Goal: Transaction & Acquisition: Purchase product/service

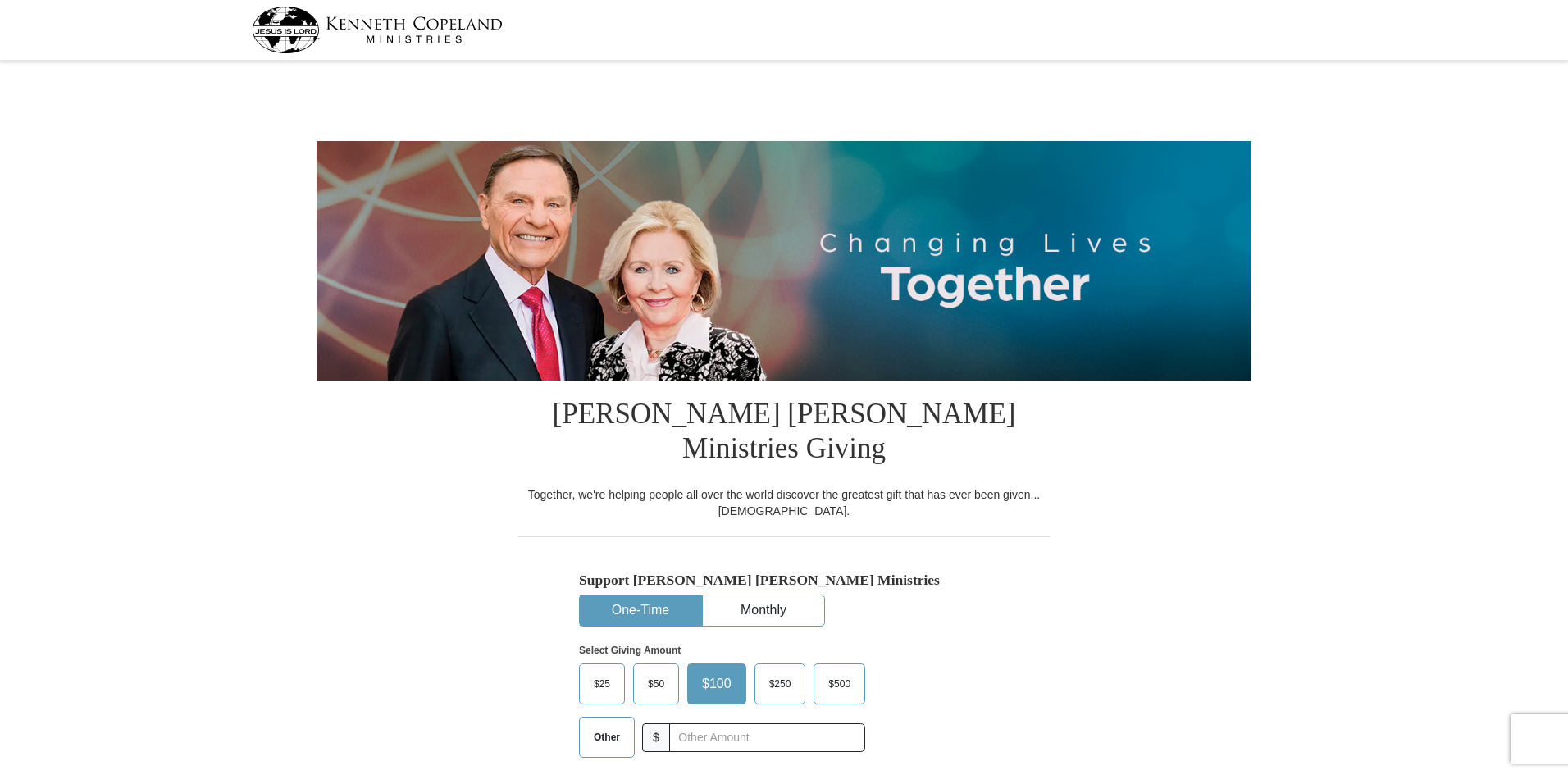
select select "TX"
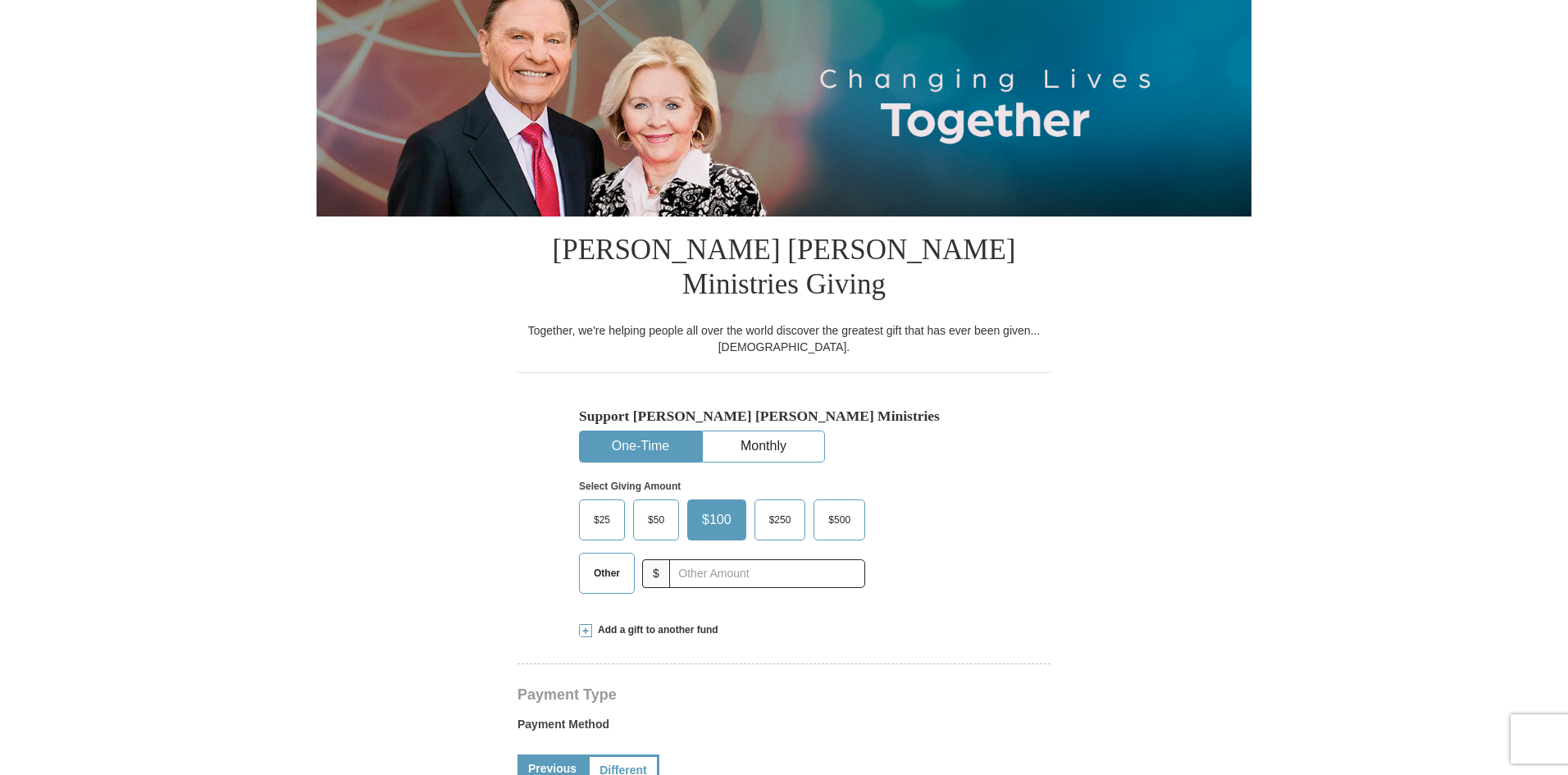
click at [621, 560] on span "Other" at bounding box center [607, 572] width 43 height 25
click at [0, 0] on input "Other" at bounding box center [0, 0] width 0 height 0
type input "40.00"
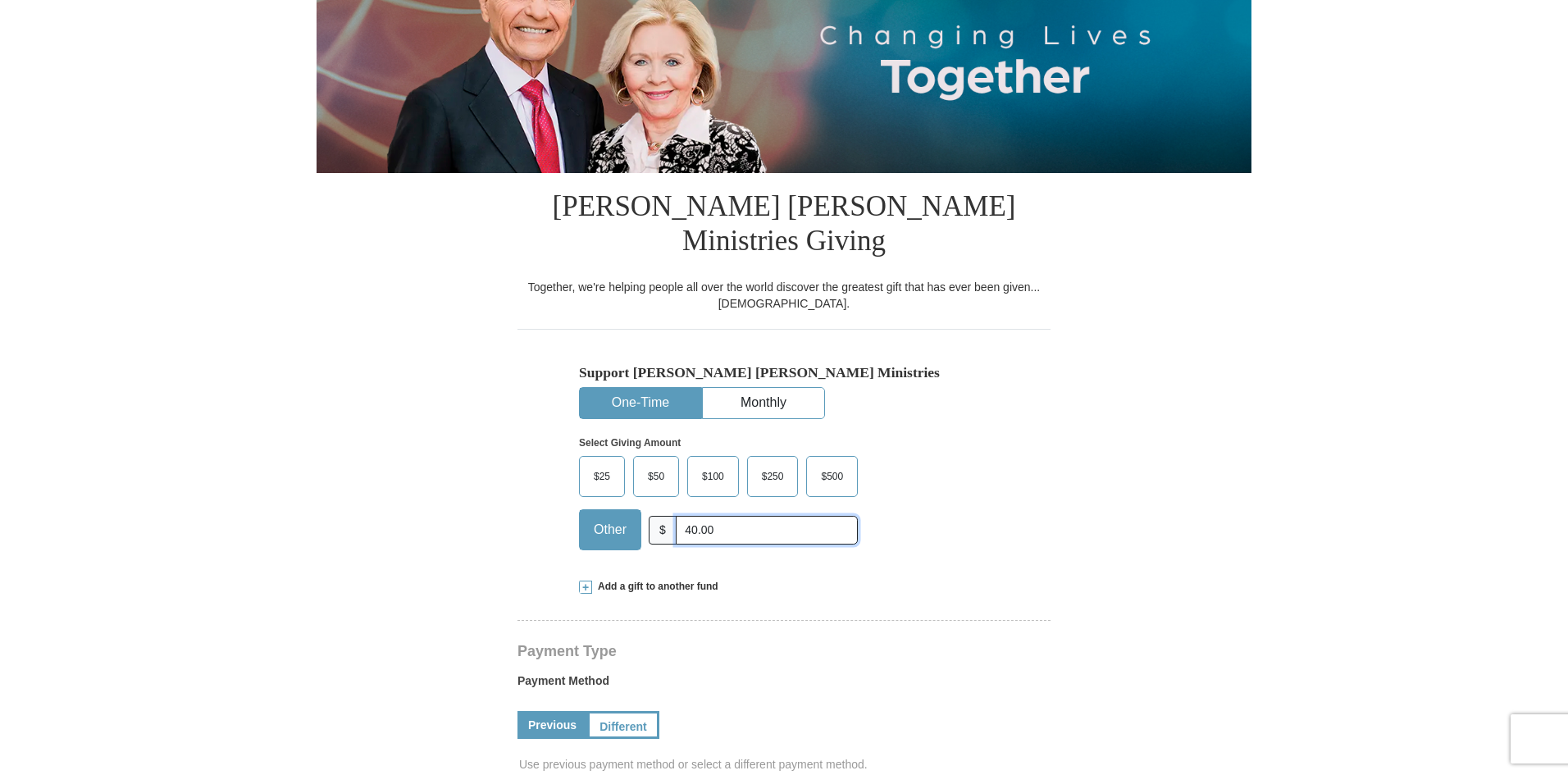
scroll to position [246, 0]
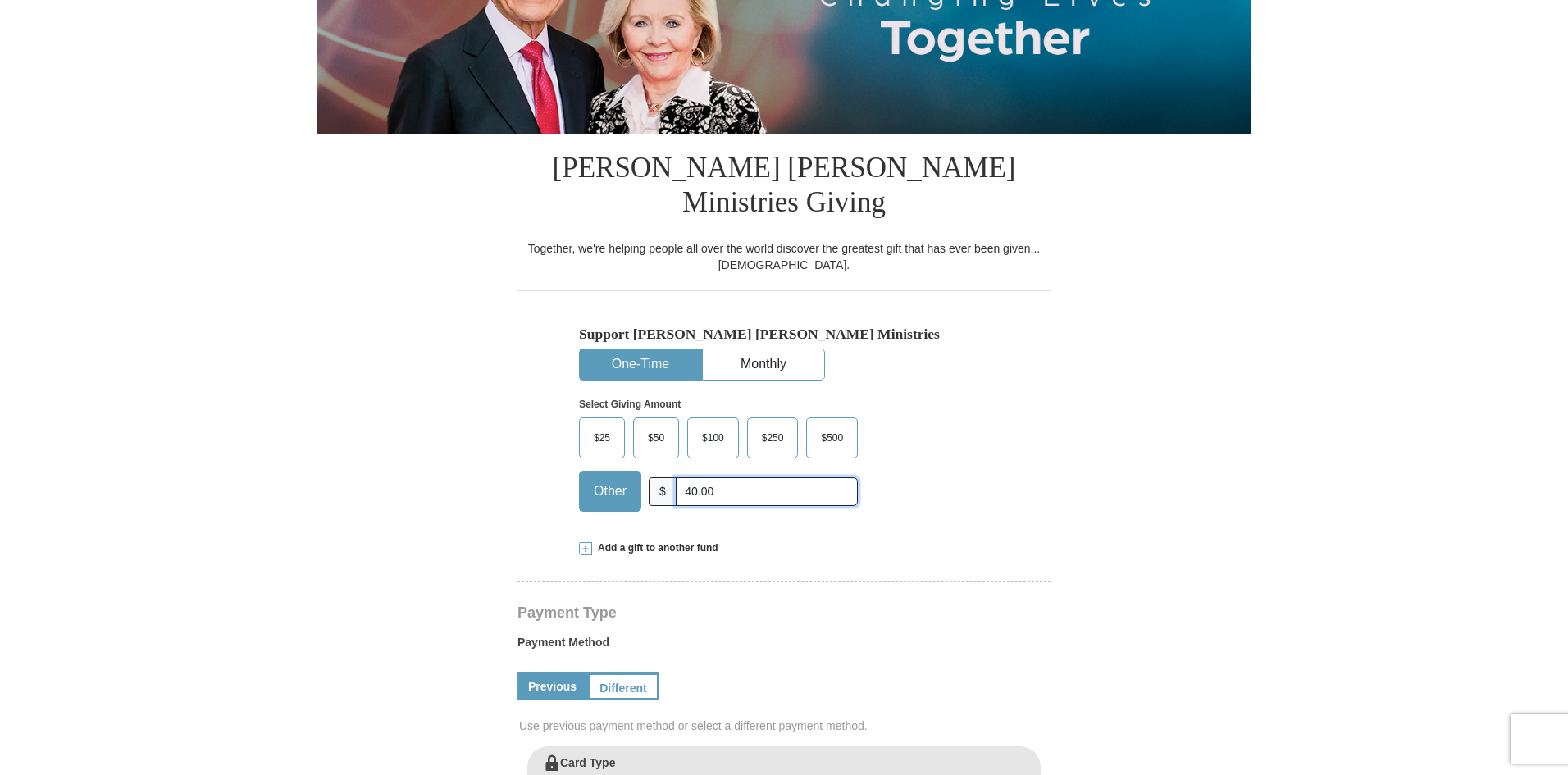
drag, startPoint x: 716, startPoint y: 463, endPoint x: 687, endPoint y: 458, distance: 29.4
click at [687, 477] on input "40.00" at bounding box center [766, 491] width 182 height 28
click at [641, 542] on span "Add a gift to another fund" at bounding box center [655, 548] width 126 height 14
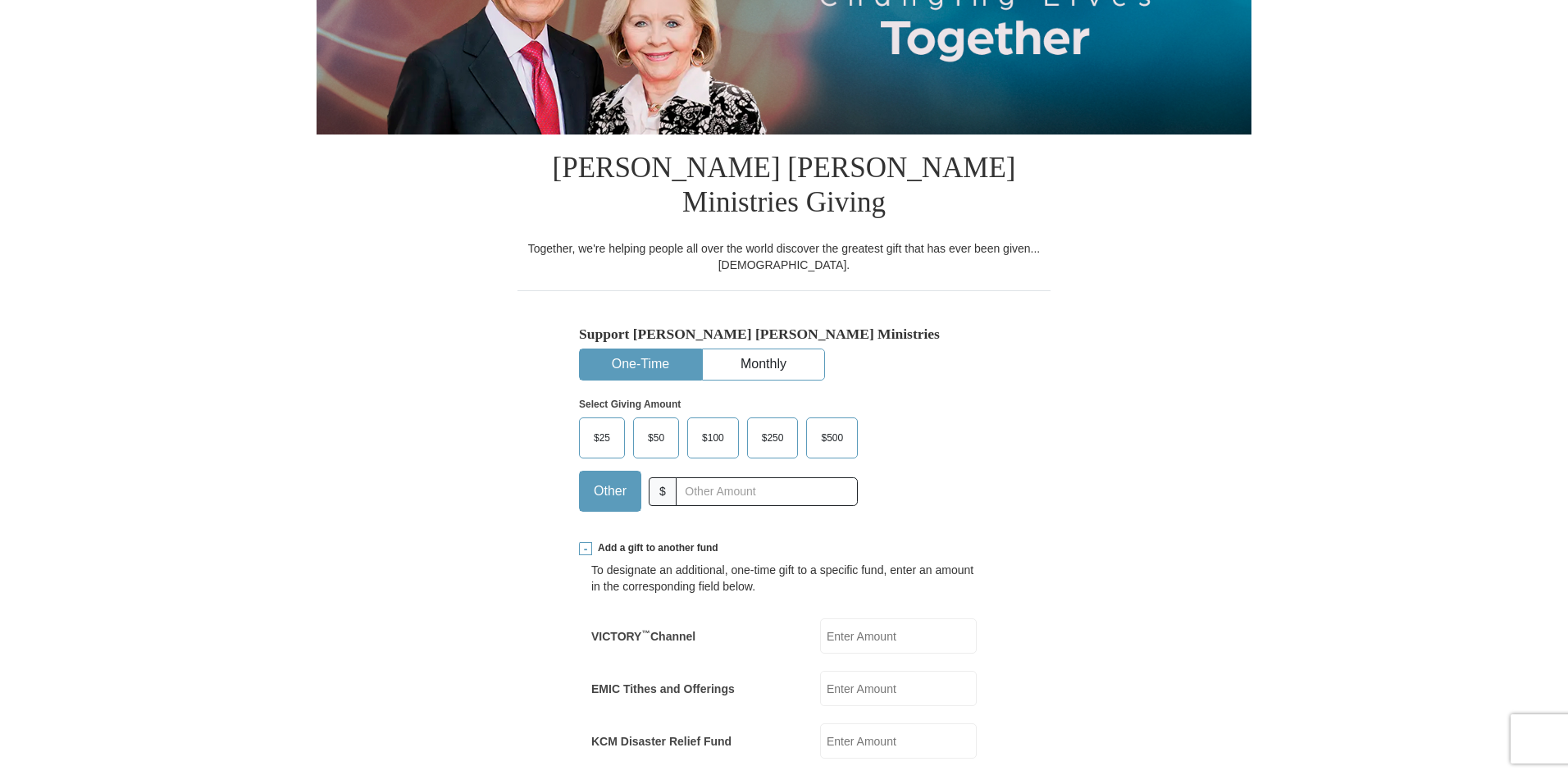
click at [861, 671] on input "EMIC Tithes and Offerings" at bounding box center [898, 688] width 156 height 35
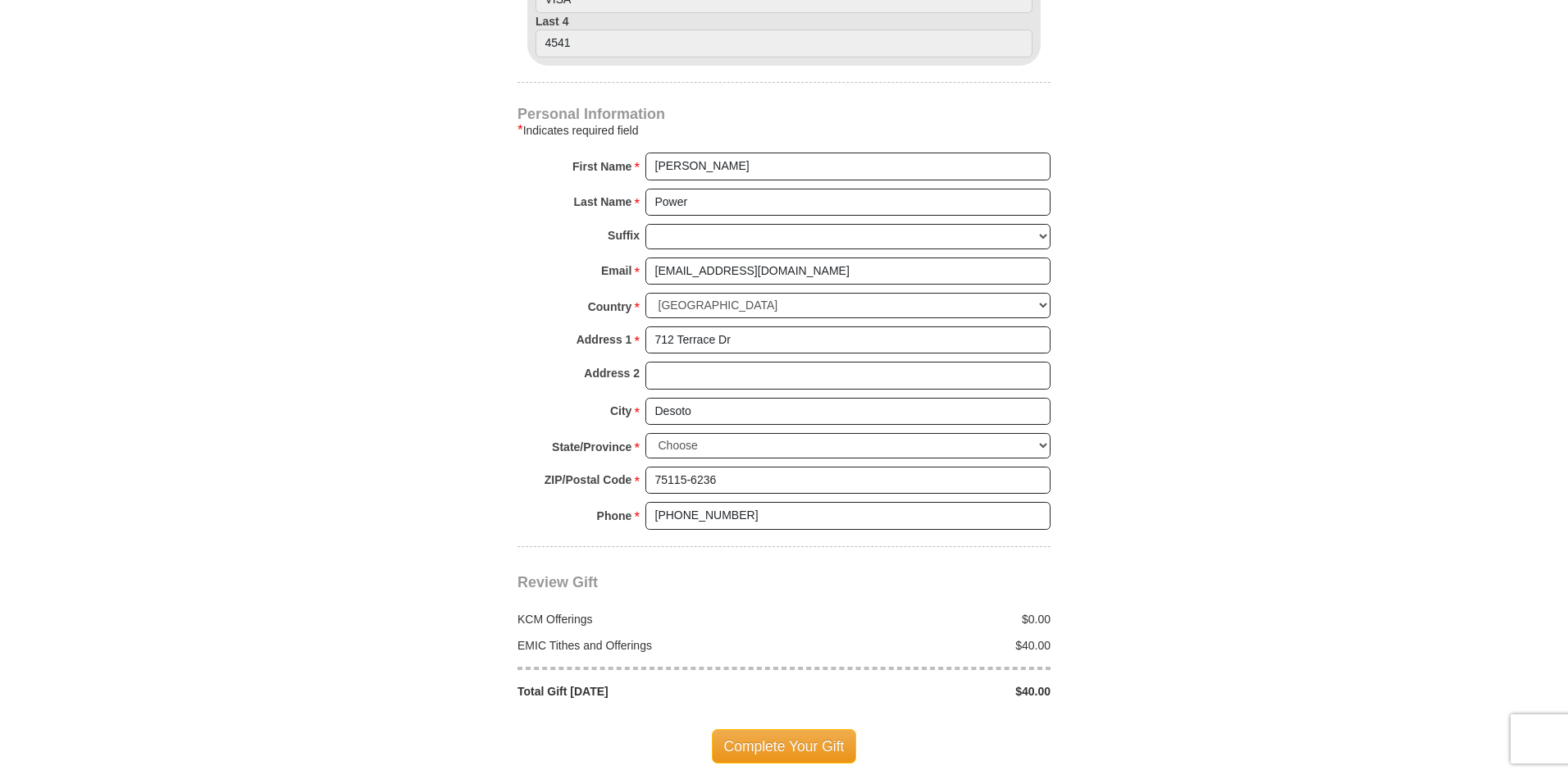
scroll to position [1312, 0]
type input "40.00"
click at [788, 728] on span "Complete Your Gift" at bounding box center [784, 745] width 145 height 34
